Goal: Task Accomplishment & Management: Use online tool/utility

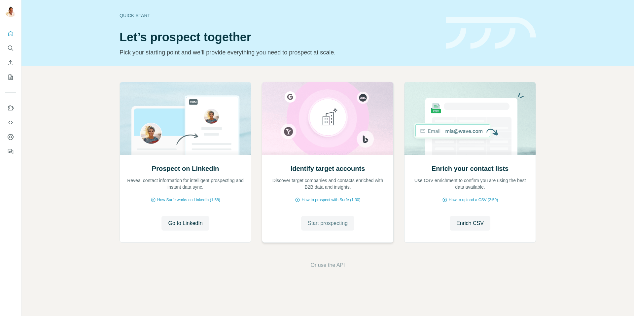
click at [330, 220] on span "Start prospecting" at bounding box center [328, 223] width 40 height 8
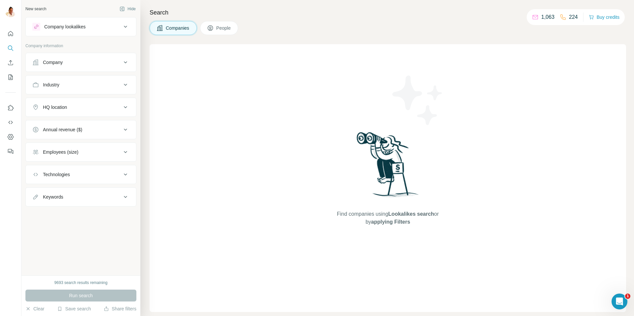
click at [73, 55] on button "Company" at bounding box center [81, 62] width 110 height 16
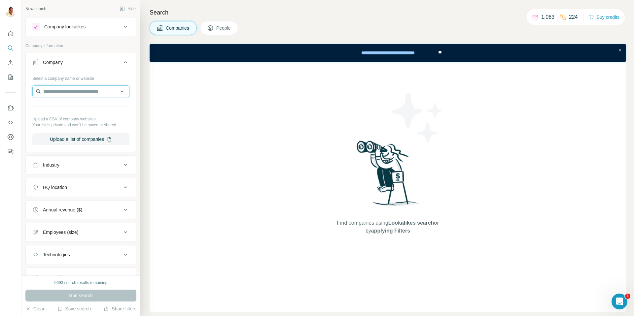
click at [103, 95] on input "text" at bounding box center [80, 91] width 97 height 12
paste input "**********"
type input "**********"
click at [86, 108] on div "GO2 Markets [DOMAIN_NAME]" at bounding box center [81, 109] width 94 height 18
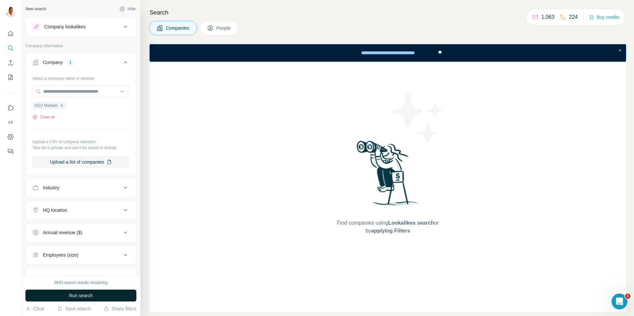
click at [77, 298] on span "Run search" at bounding box center [81, 295] width 24 height 7
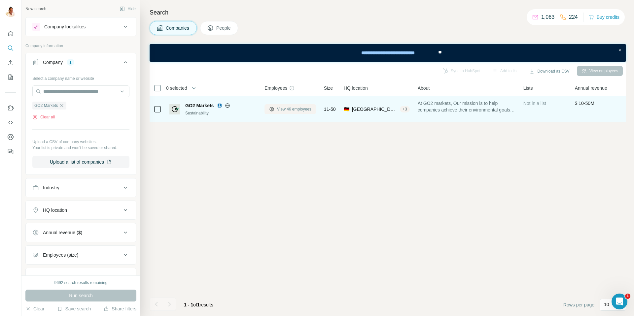
click at [297, 109] on span "View 46 employees" at bounding box center [294, 109] width 34 height 6
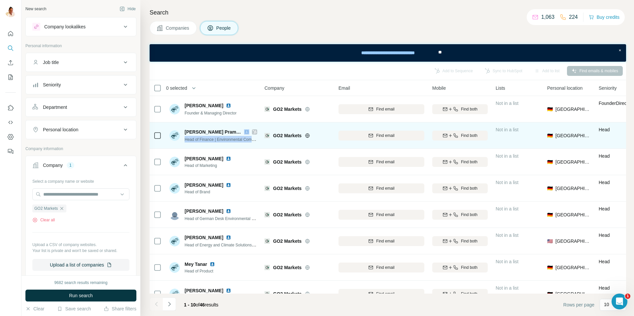
drag, startPoint x: 254, startPoint y: 132, endPoint x: 236, endPoint y: 144, distance: 21.5
click at [236, 144] on div "[PERSON_NAME] Pramudita Head of Finance | Environmental Commodities Trading" at bounding box center [213, 135] width 88 height 18
drag, startPoint x: 188, startPoint y: 132, endPoint x: 235, endPoint y: 132, distance: 47.2
click at [239, 131] on span "[PERSON_NAME] Pramudita" at bounding box center [215, 131] width 63 height 5
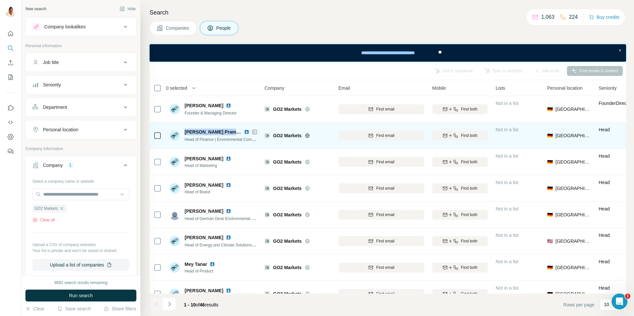
click at [233, 132] on span "[PERSON_NAME] Pramudita" at bounding box center [215, 131] width 63 height 5
copy span "[PERSON_NAME] Pramudita"
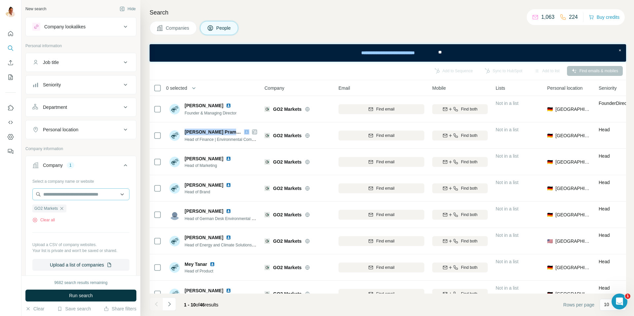
drag, startPoint x: 63, startPoint y: 209, endPoint x: 59, endPoint y: 197, distance: 12.1
click at [63, 209] on icon "button" at bounding box center [61, 208] width 5 height 5
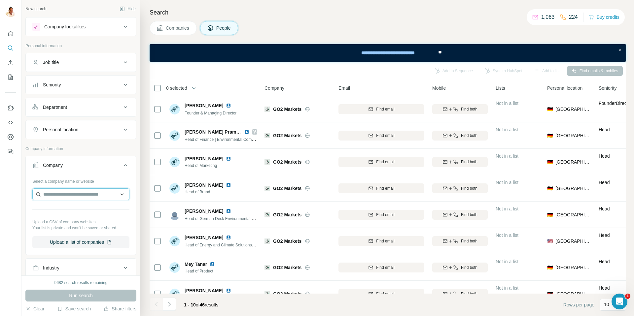
click at [59, 195] on input "text" at bounding box center [80, 194] width 97 height 12
paste input "**********"
type input "**********"
click at [73, 213] on p "[DOMAIN_NAME]" at bounding box center [70, 216] width 38 height 6
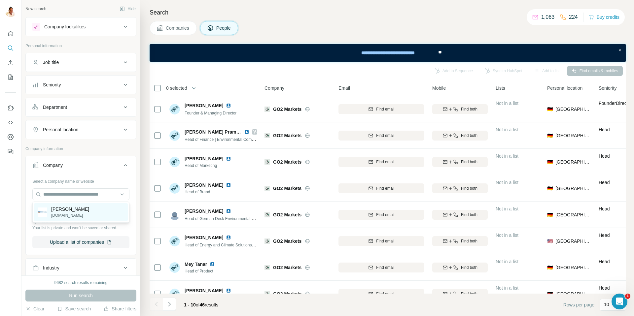
scroll to position [0, 0]
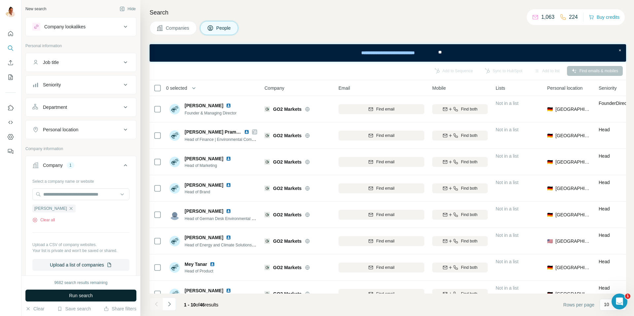
click at [77, 297] on span "Run search" at bounding box center [81, 295] width 24 height 7
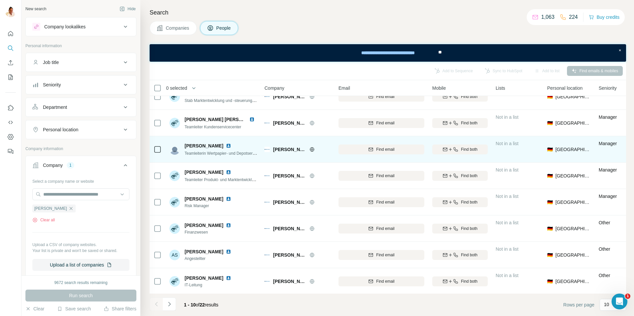
scroll to position [66, 0]
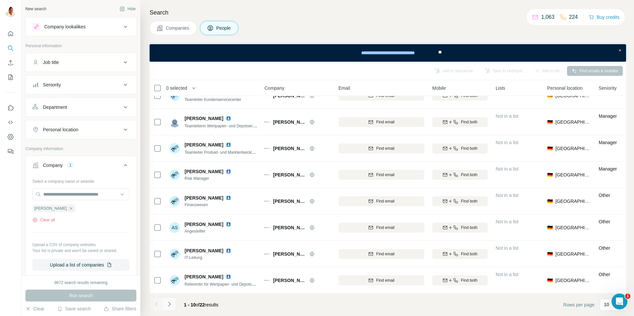
click at [170, 303] on icon "Navigate to next page" at bounding box center [169, 304] width 7 height 7
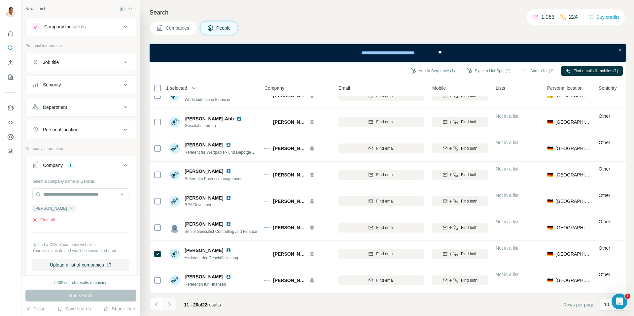
click at [169, 303] on icon "Navigate to next page" at bounding box center [169, 304] width 2 height 4
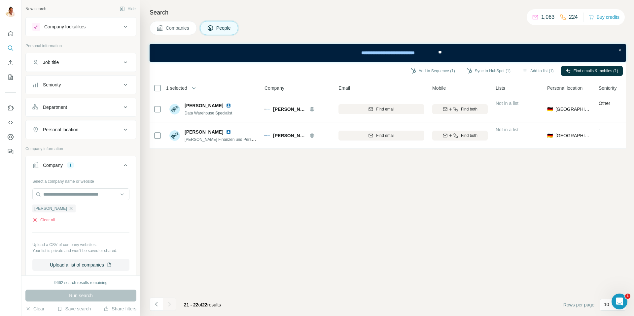
scroll to position [0, 0]
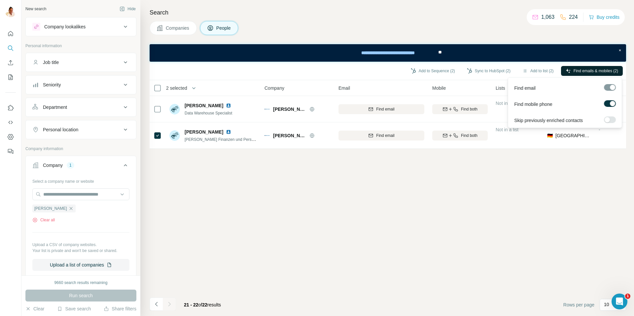
click at [601, 71] on span "Find emails & mobiles (2)" at bounding box center [595, 71] width 45 height 6
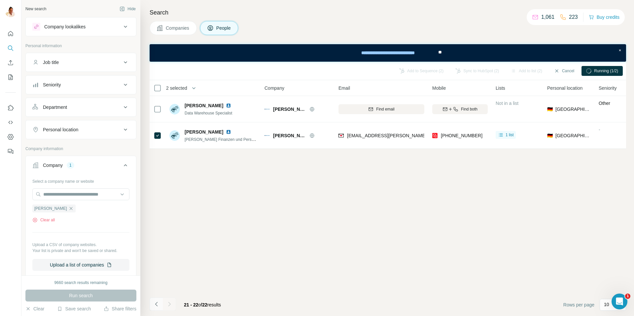
click at [156, 303] on icon "Navigate to previous page" at bounding box center [156, 304] width 2 height 4
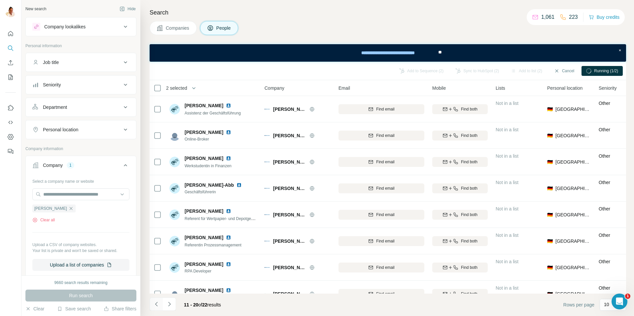
click at [156, 303] on icon "Navigate to previous page" at bounding box center [156, 304] width 2 height 4
click at [156, 303] on div at bounding box center [155, 304] width 13 height 13
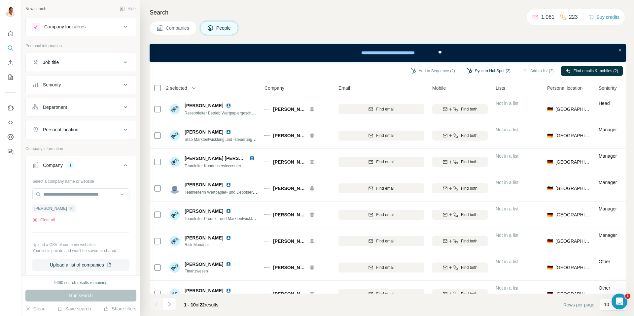
click at [479, 70] on button "Sync to HubSpot (2)" at bounding box center [488, 71] width 53 height 10
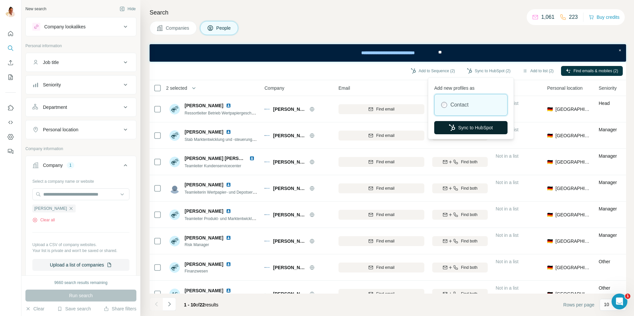
click at [468, 126] on button "Sync to HubSpot" at bounding box center [470, 127] width 73 height 13
